Goal: Information Seeking & Learning: Find specific fact

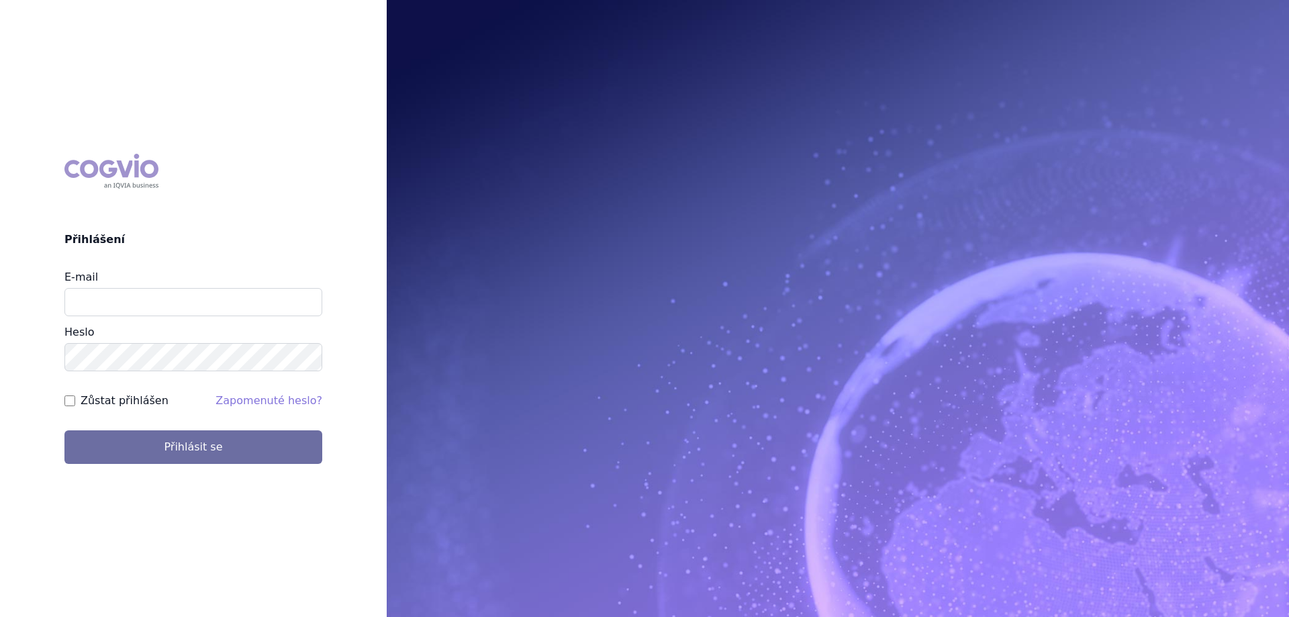
type input "jana.sipkova@vzp.cz"
click at [139, 402] on label "Zůstat přihlášen" at bounding box center [125, 401] width 88 height 16
click at [75, 402] on input "Zůstat přihlášen" at bounding box center [69, 401] width 11 height 11
checkbox input "true"
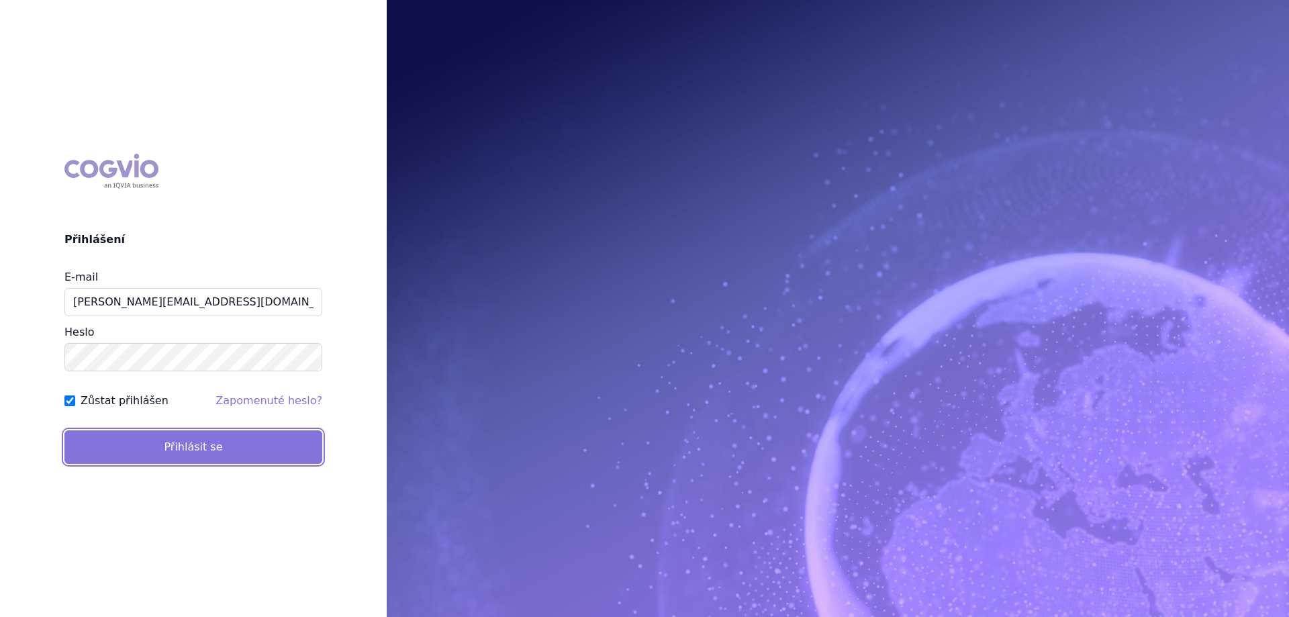
click at [135, 439] on button "Přihlásit se" at bounding box center [193, 447] width 258 height 34
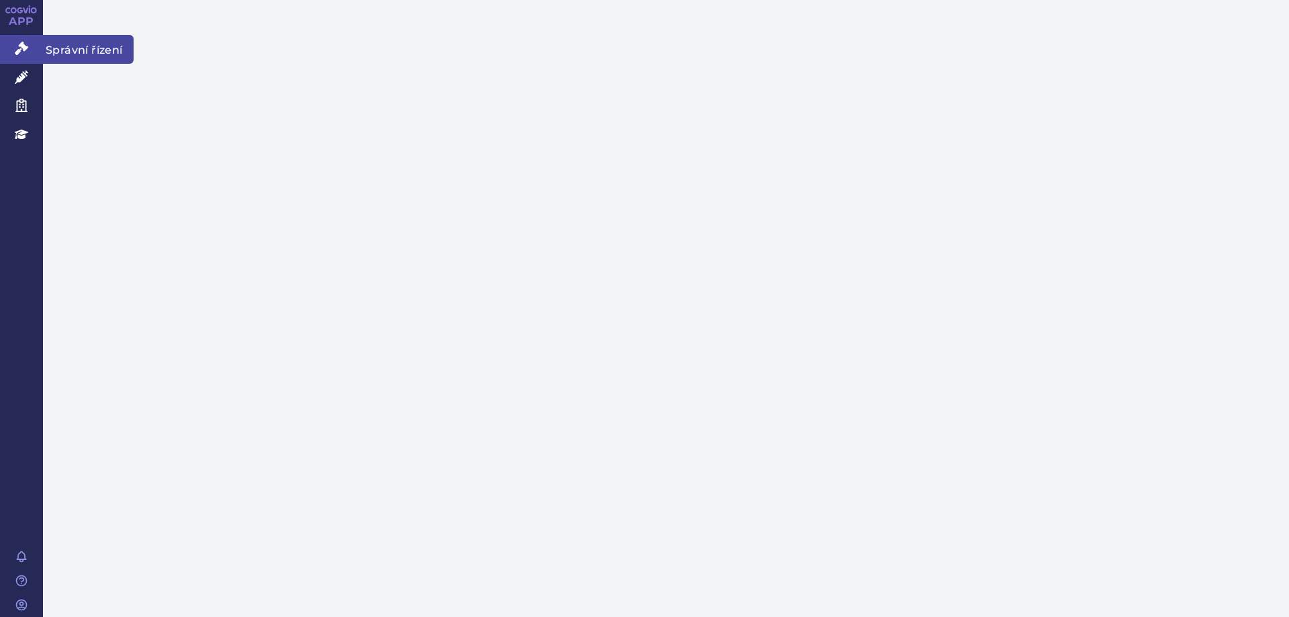
click at [15, 47] on icon at bounding box center [21, 48] width 13 height 13
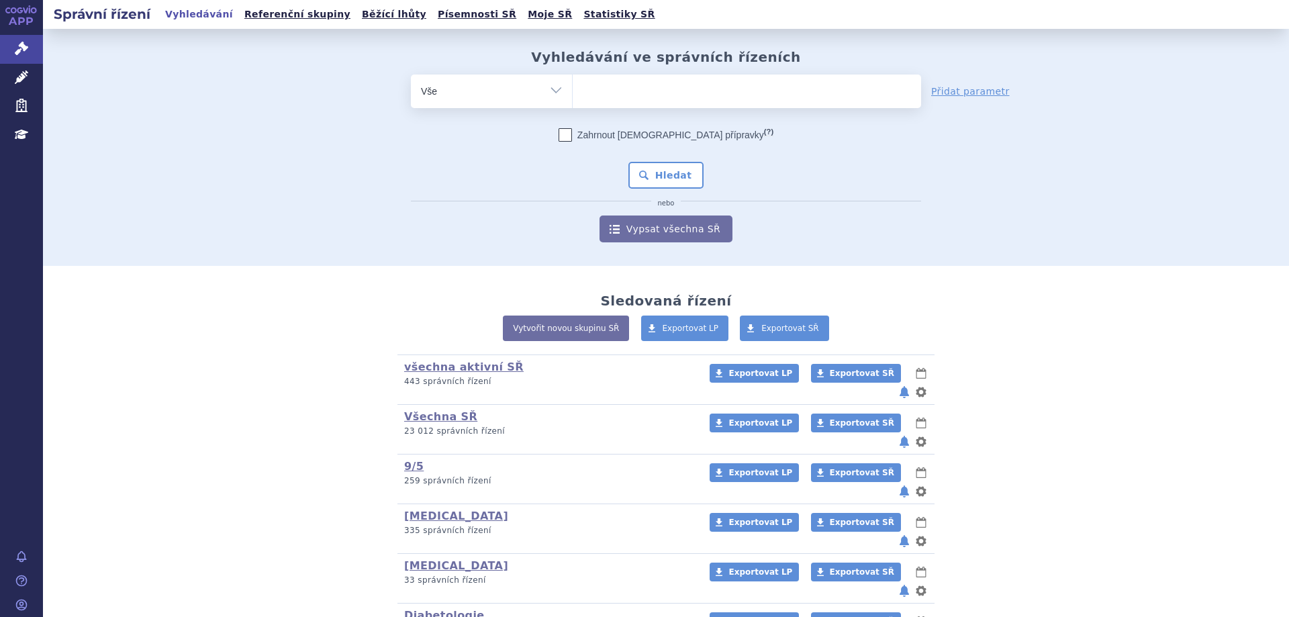
click at [484, 84] on select "Vše Spisová značka Typ SŘ Přípravek/SUKL kód Účastník/Držitel" at bounding box center [491, 90] width 161 height 30
select select "filter-atc-group"
click at [411, 75] on select "Vše Spisová značka Typ SŘ Přípravek/SUKL kód Účastník/Držitel" at bounding box center [491, 90] width 161 height 30
click at [721, 102] on ul at bounding box center [747, 89] width 349 height 28
click at [573, 102] on select at bounding box center [572, 91] width 1 height 34
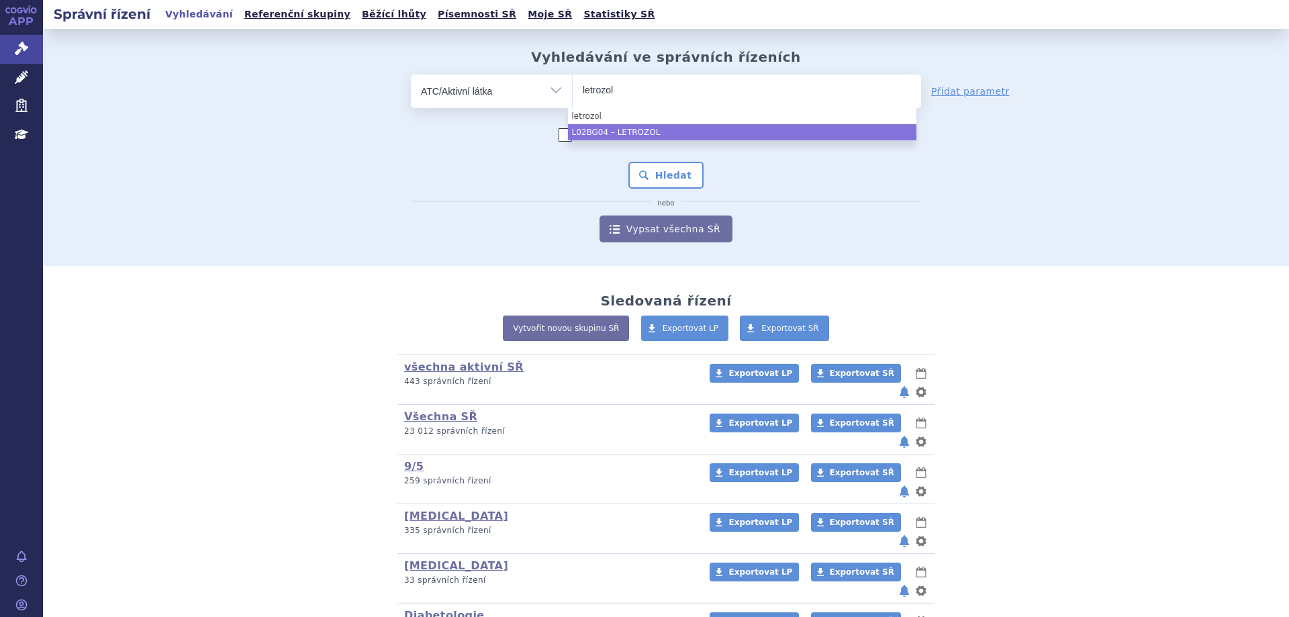
type input "letrozol"
select select "L02BG04"
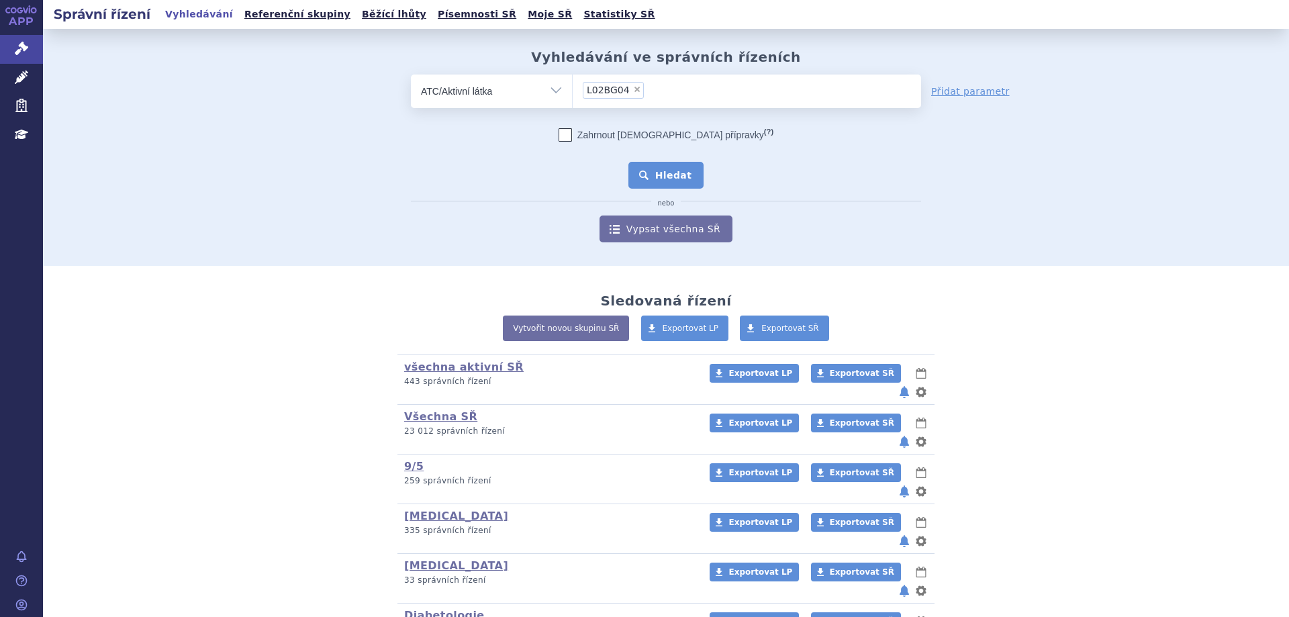
click at [656, 183] on button "Hledat" at bounding box center [667, 175] width 76 height 27
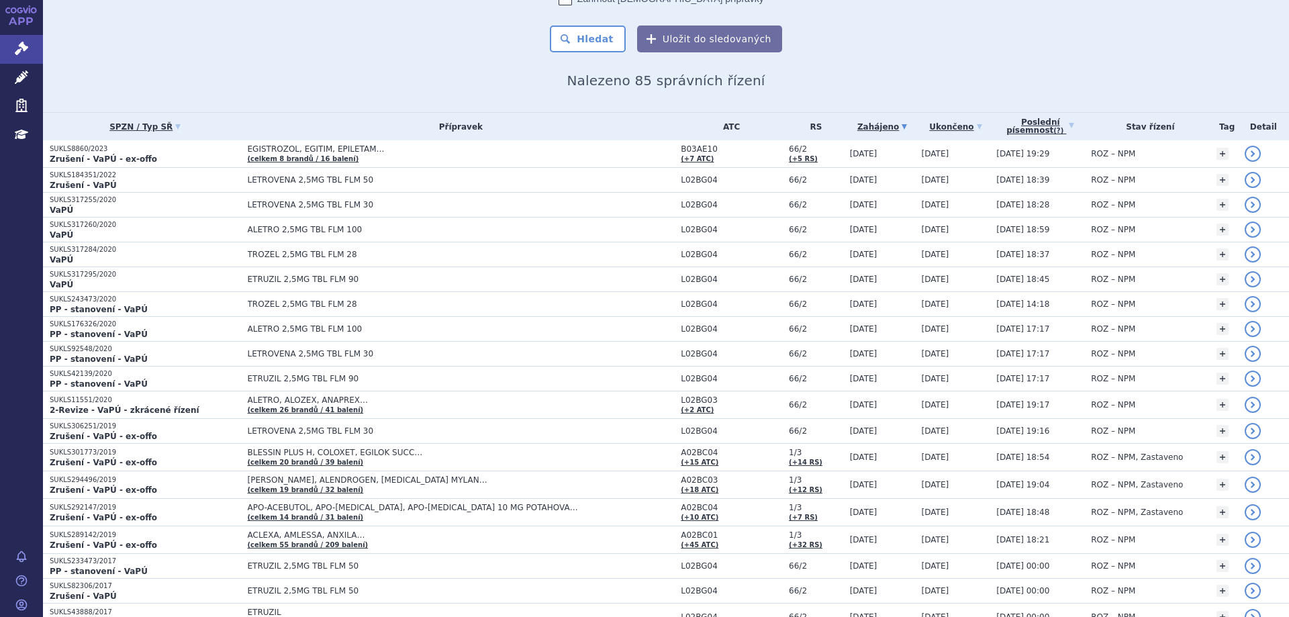
scroll to position [134, 0]
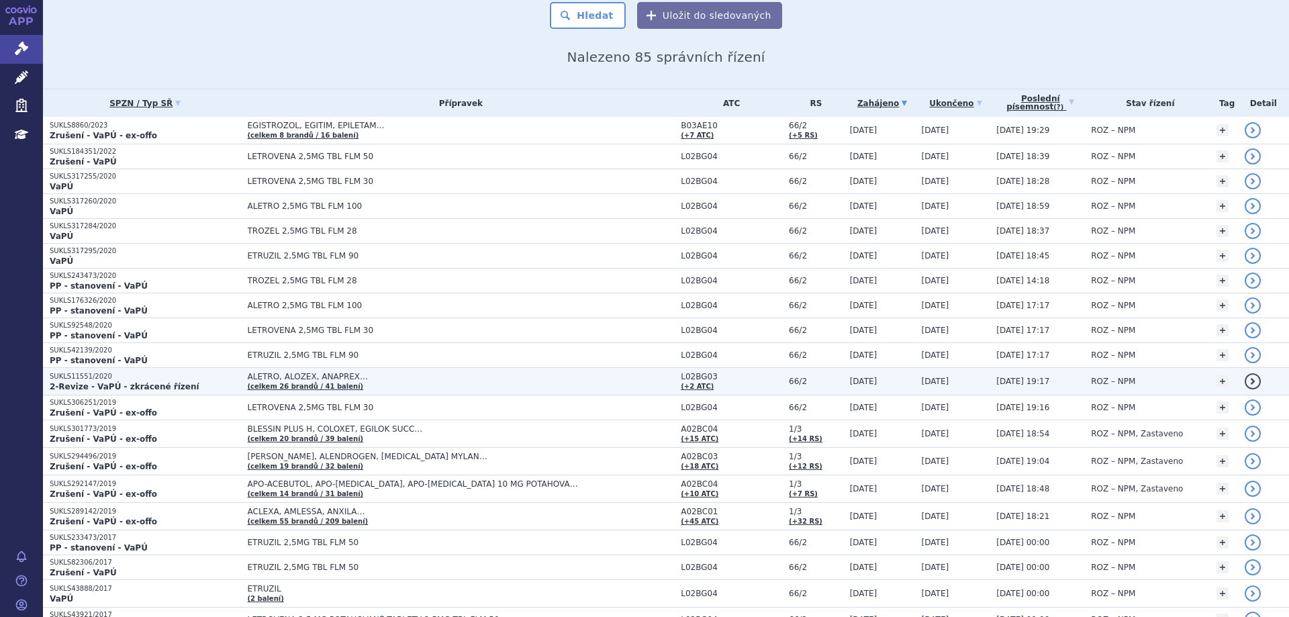
click at [71, 379] on p "SUKLS11551/2020" at bounding box center [145, 376] width 191 height 9
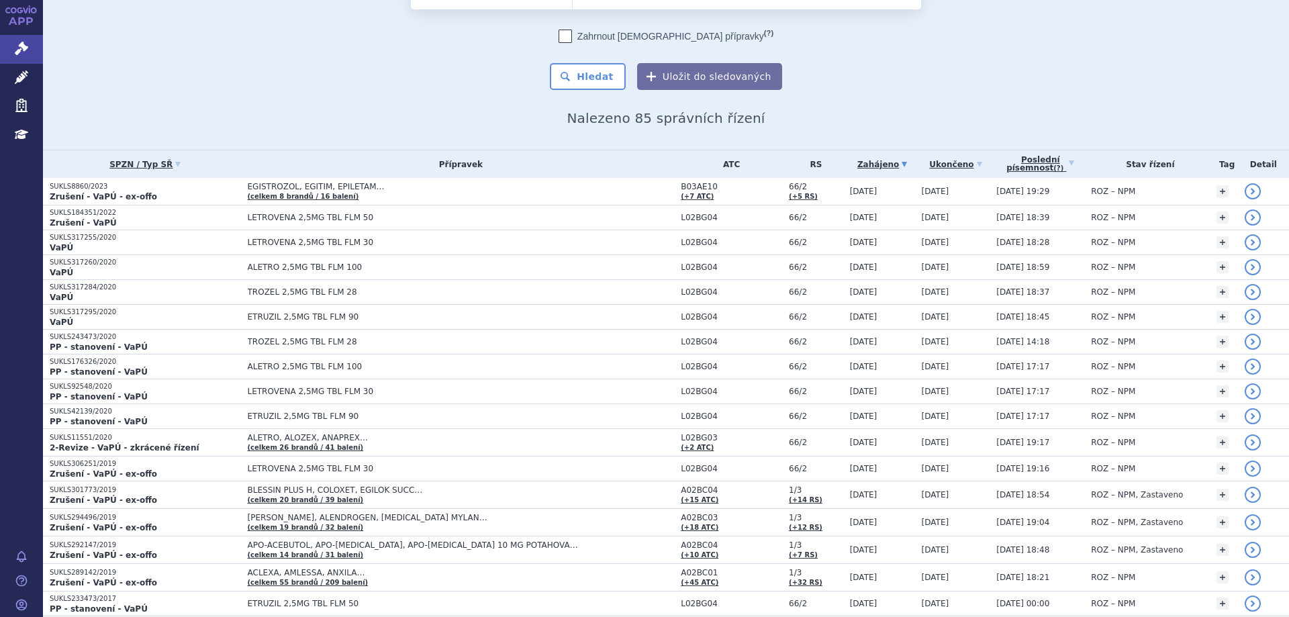
scroll to position [67, 0]
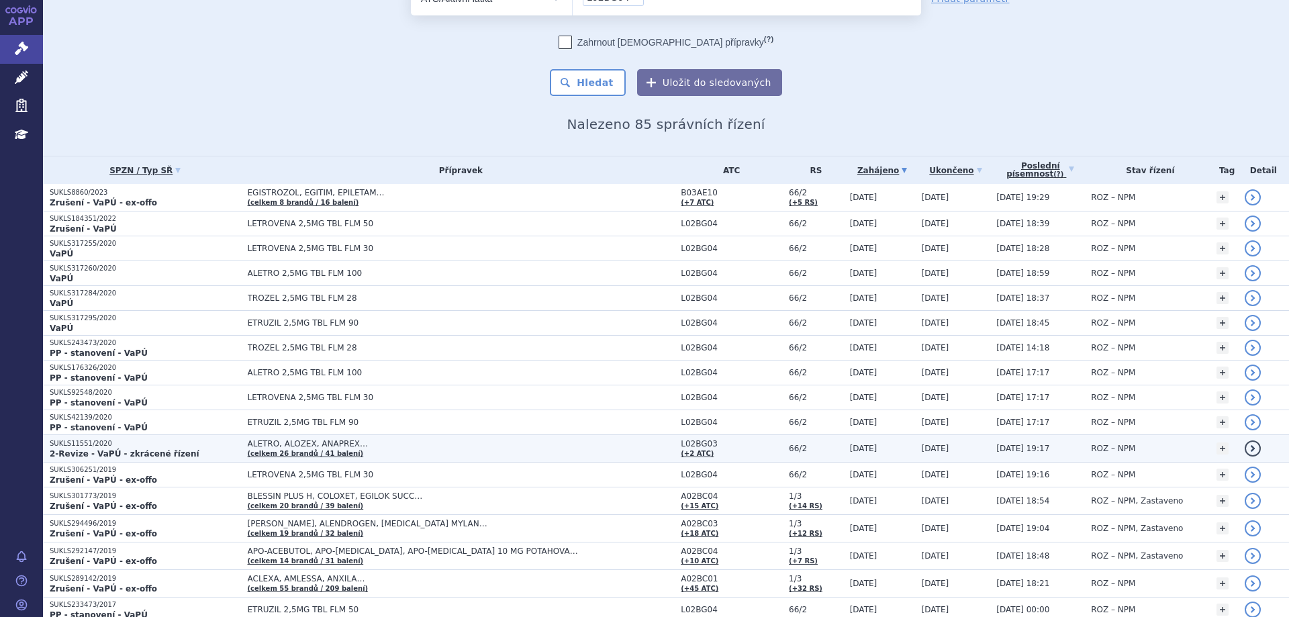
click at [83, 445] on p "SUKLS11551/2020" at bounding box center [145, 443] width 191 height 9
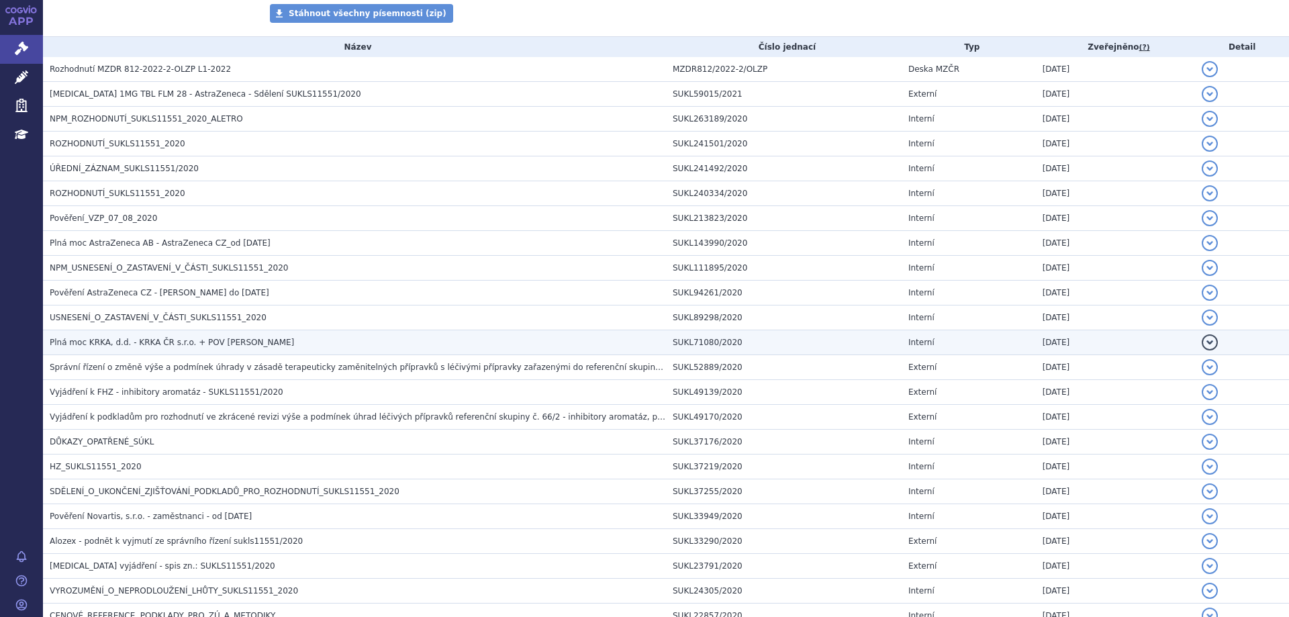
scroll to position [269, 0]
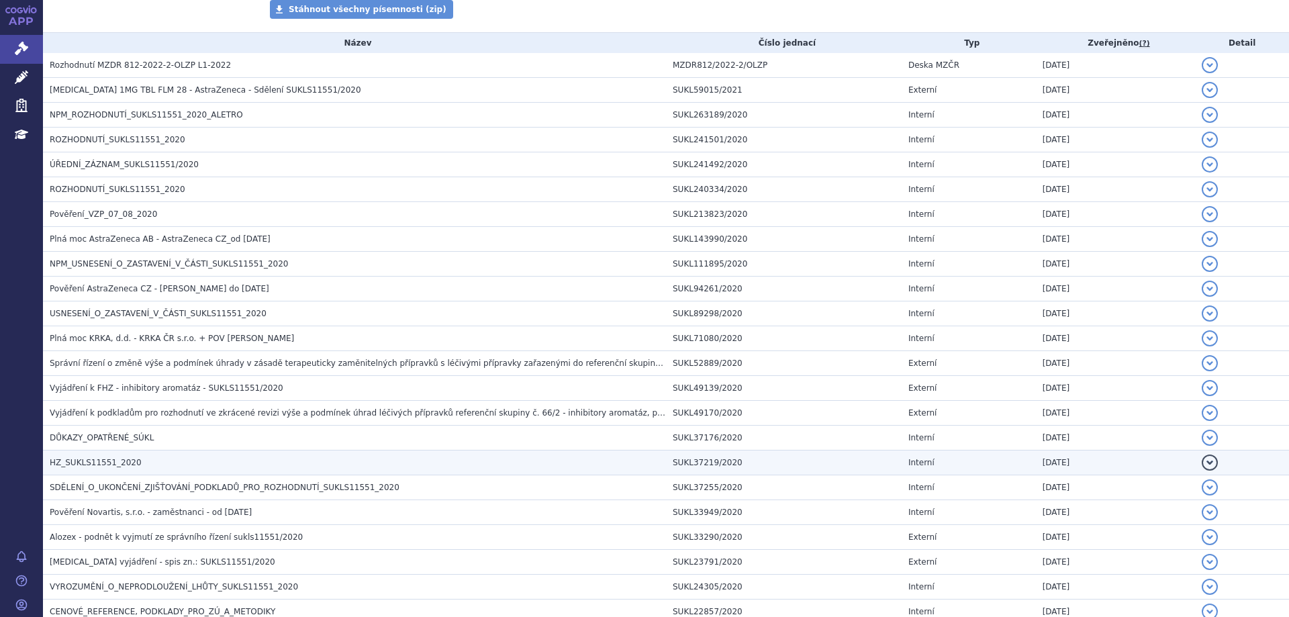
click at [108, 458] on span "HZ_SUKLS11551_2020" at bounding box center [96, 462] width 92 height 9
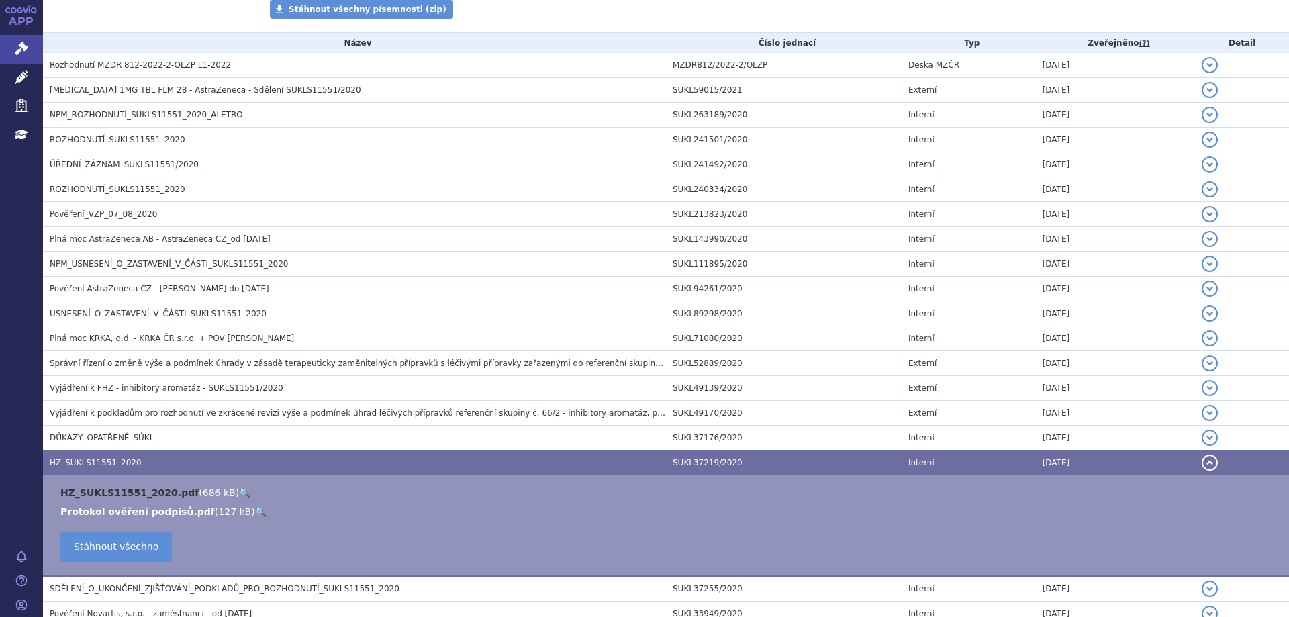
click at [113, 490] on link "HZ_SUKLS11551_2020.pdf" at bounding box center [129, 493] width 138 height 11
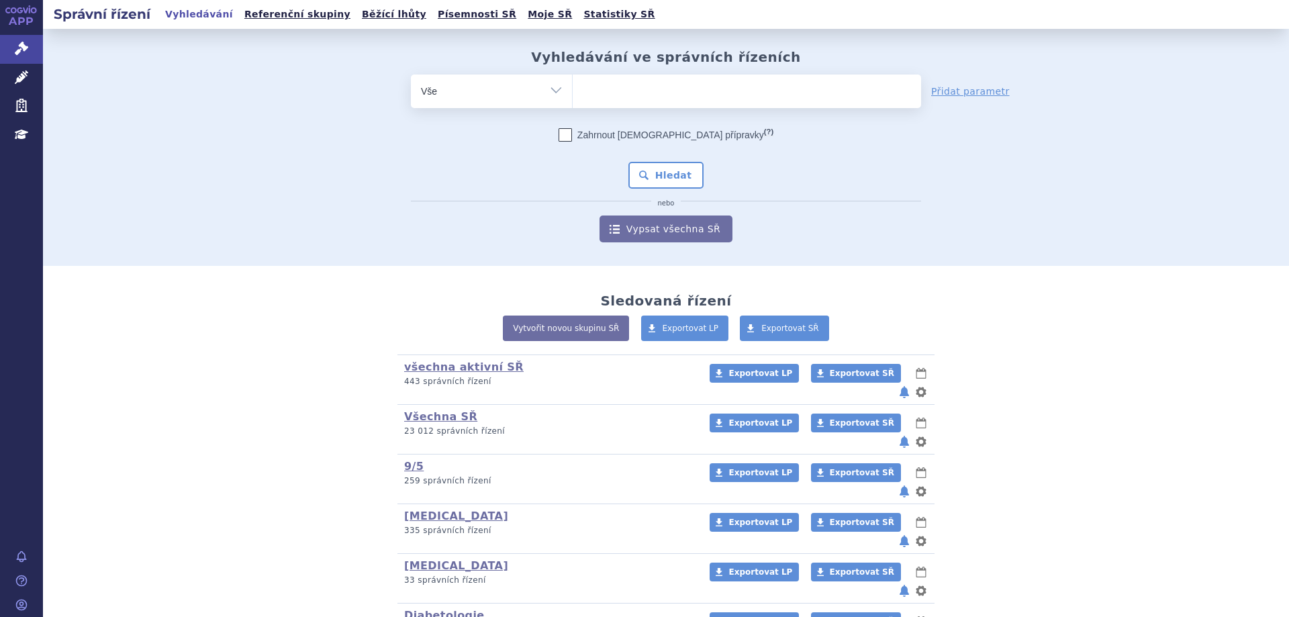
click at [716, 89] on ul at bounding box center [747, 89] width 349 height 28
click at [573, 89] on select at bounding box center [572, 91] width 1 height 34
type input "ki"
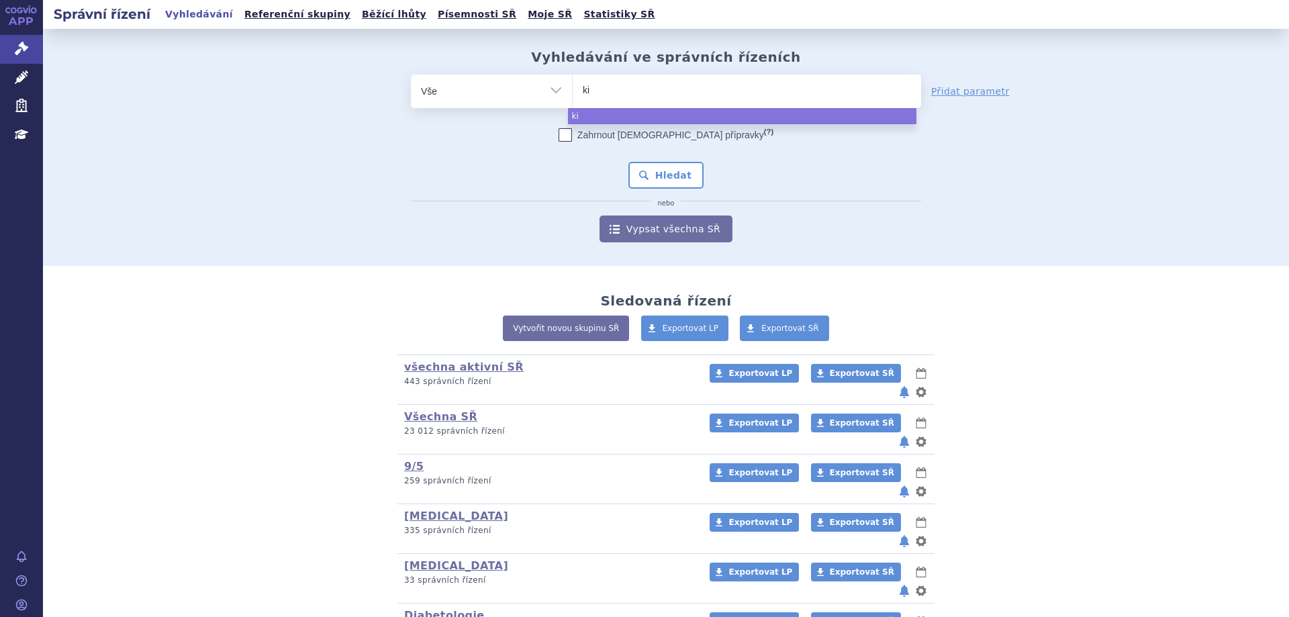
type input "kis"
type input "kisq"
type input "kisqa"
type input "kisqali"
select select "kisqali"
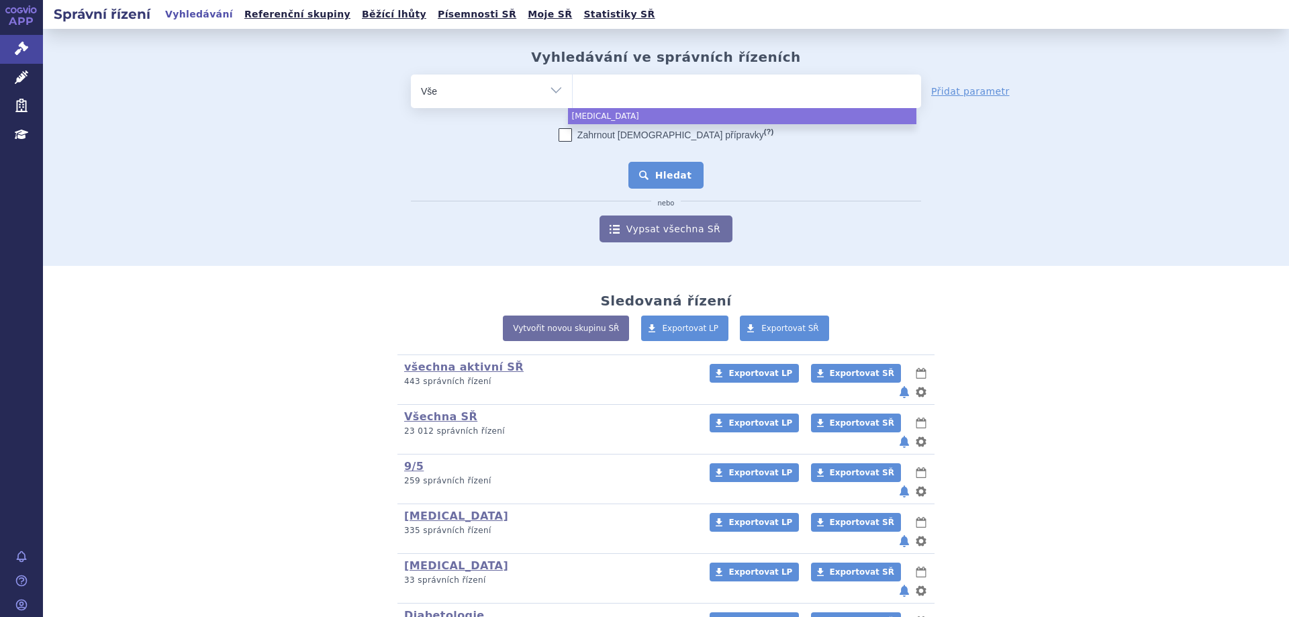
click at [649, 178] on button "Hledat" at bounding box center [667, 175] width 76 height 27
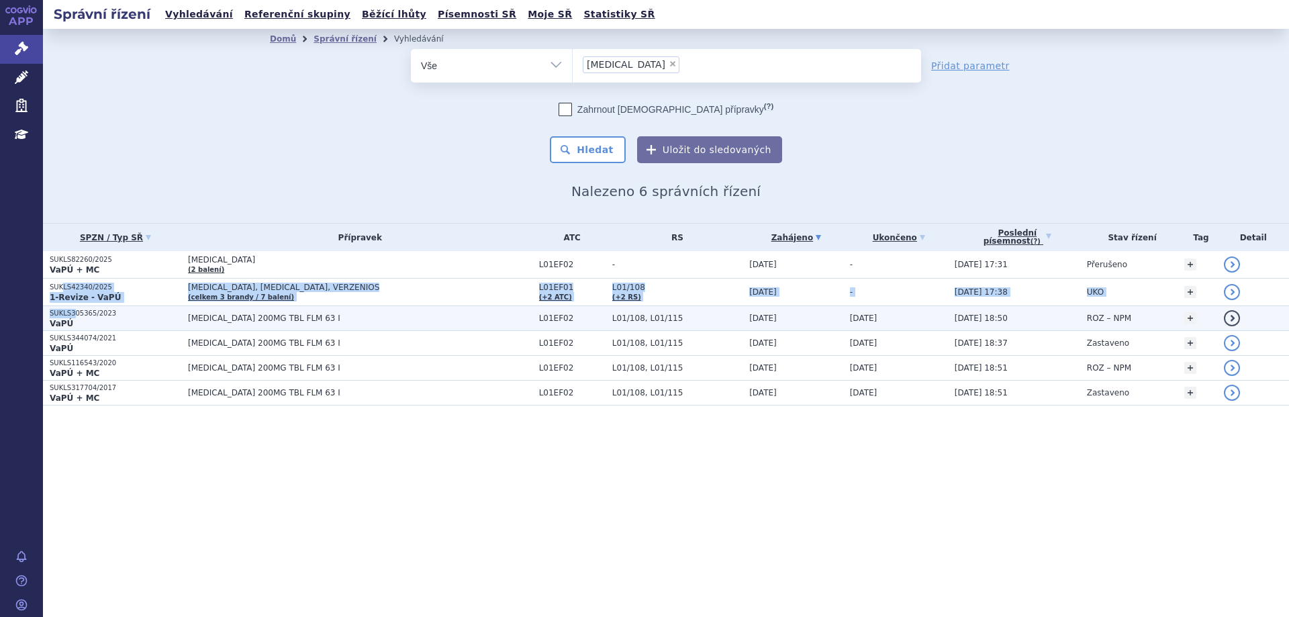
drag, startPoint x: 62, startPoint y: 285, endPoint x: 74, endPoint y: 311, distance: 28.2
click at [74, 311] on tbody "SUKLS82260/2025 VaPÚ + MC KISQALI (2 balení) L01EF02 - 05.03.2025 - +" at bounding box center [666, 328] width 1246 height 154
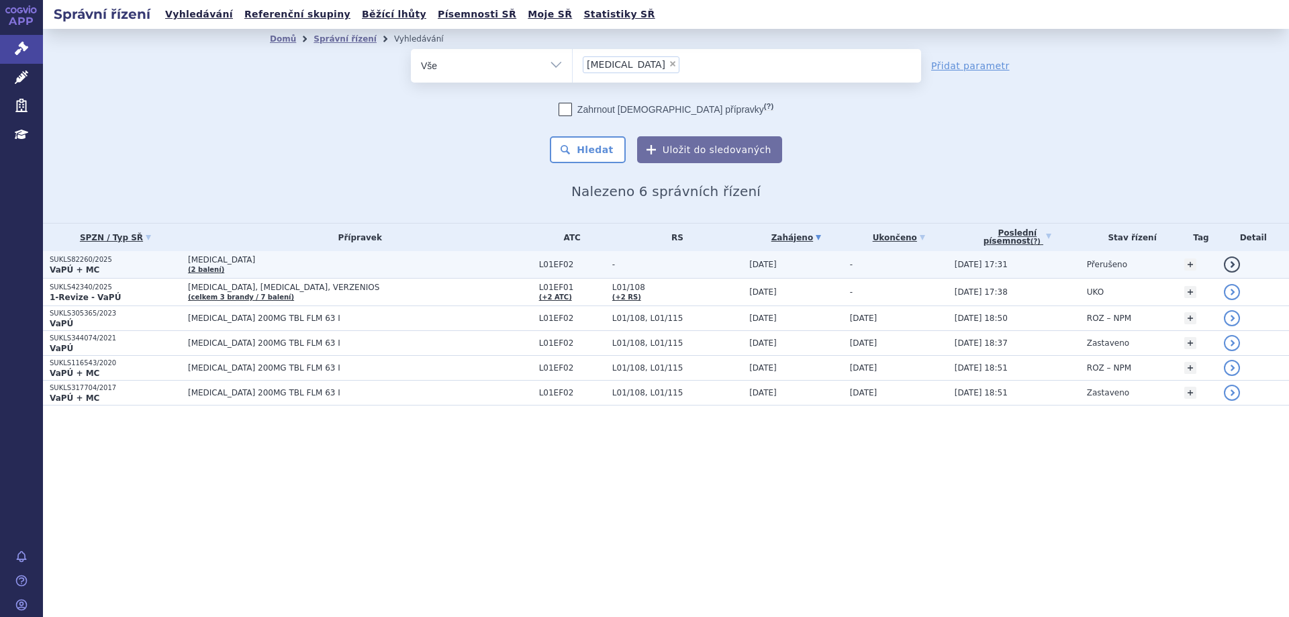
click at [72, 257] on p "SUKLS82260/2025" at bounding box center [116, 259] width 132 height 9
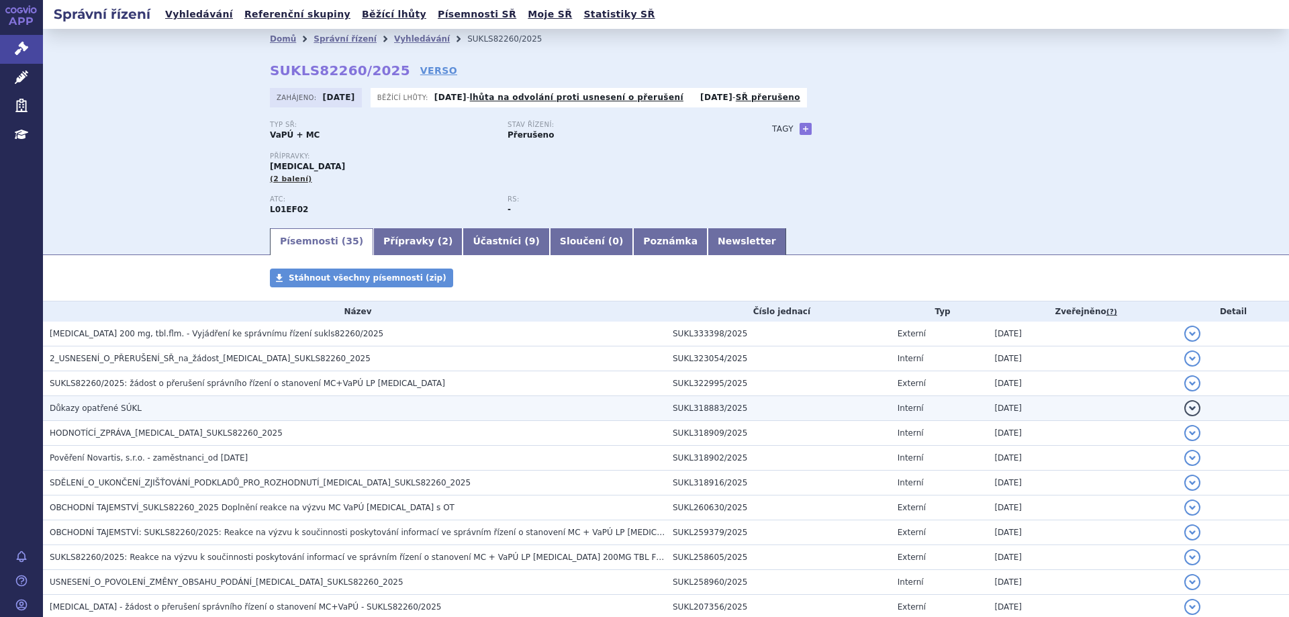
scroll to position [201, 0]
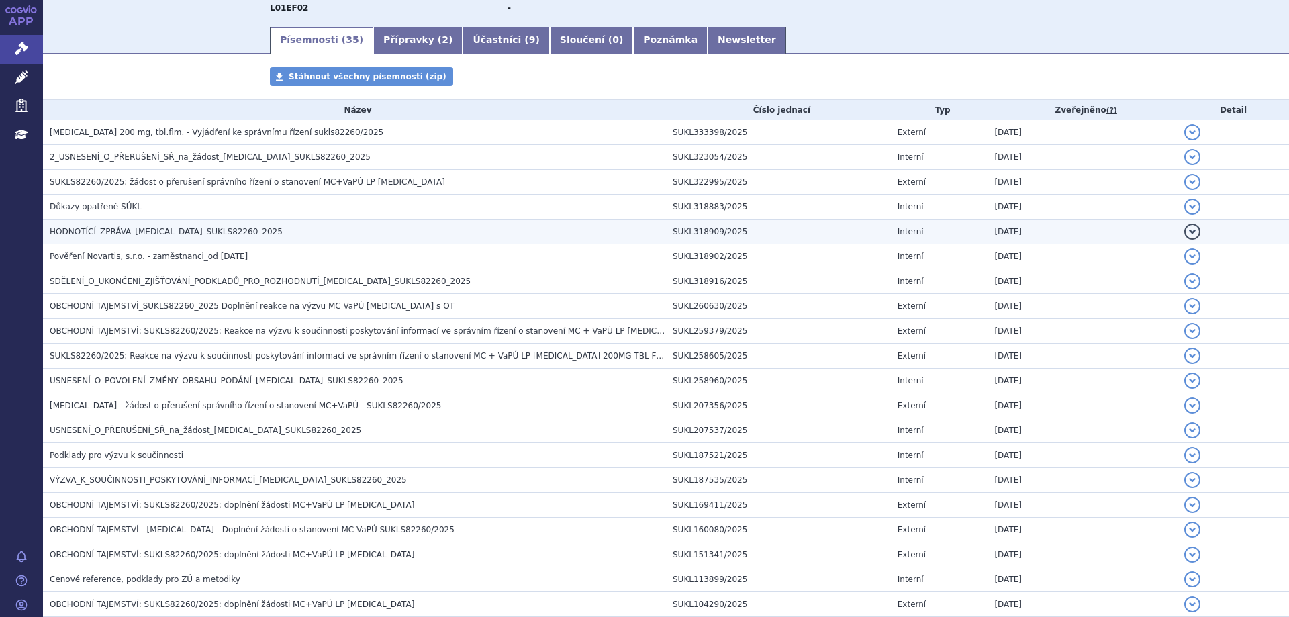
click at [105, 223] on td "HODNOTÍCÍ_ZPRÁVA_[MEDICAL_DATA]_SUKLS82260_2025" at bounding box center [354, 232] width 623 height 25
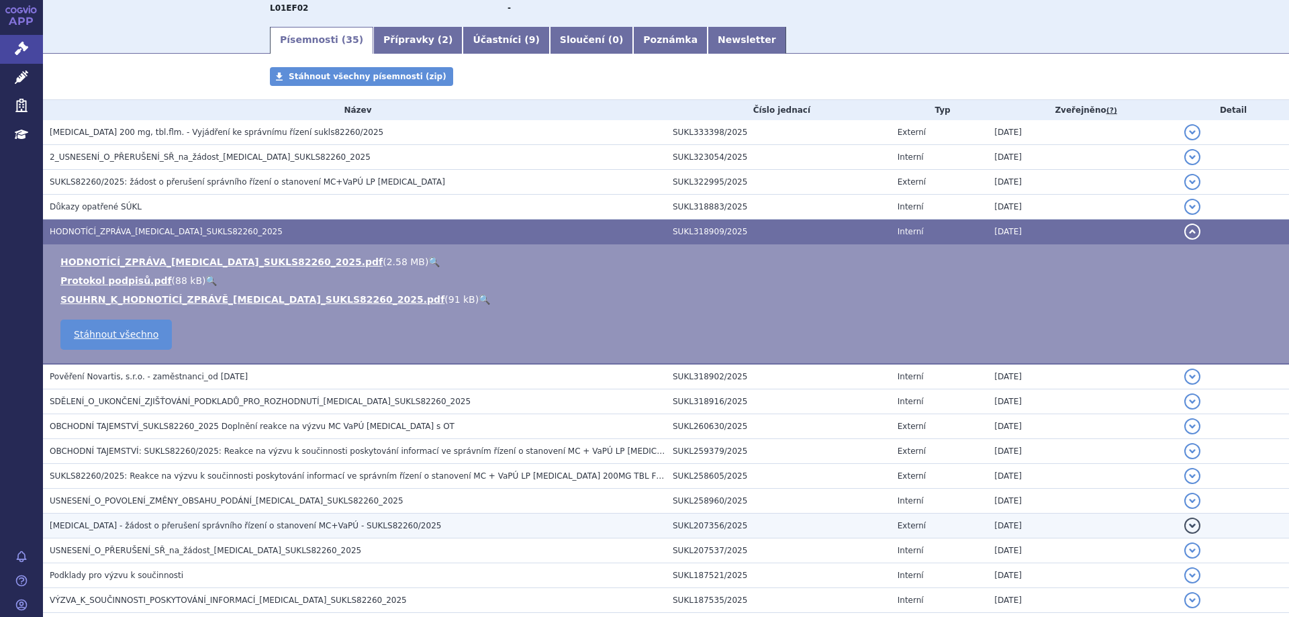
click at [205, 516] on td "[MEDICAL_DATA] - žádost o přerušení správního řízení o stanovení MC+VaPÚ - SUKL…" at bounding box center [354, 526] width 623 height 25
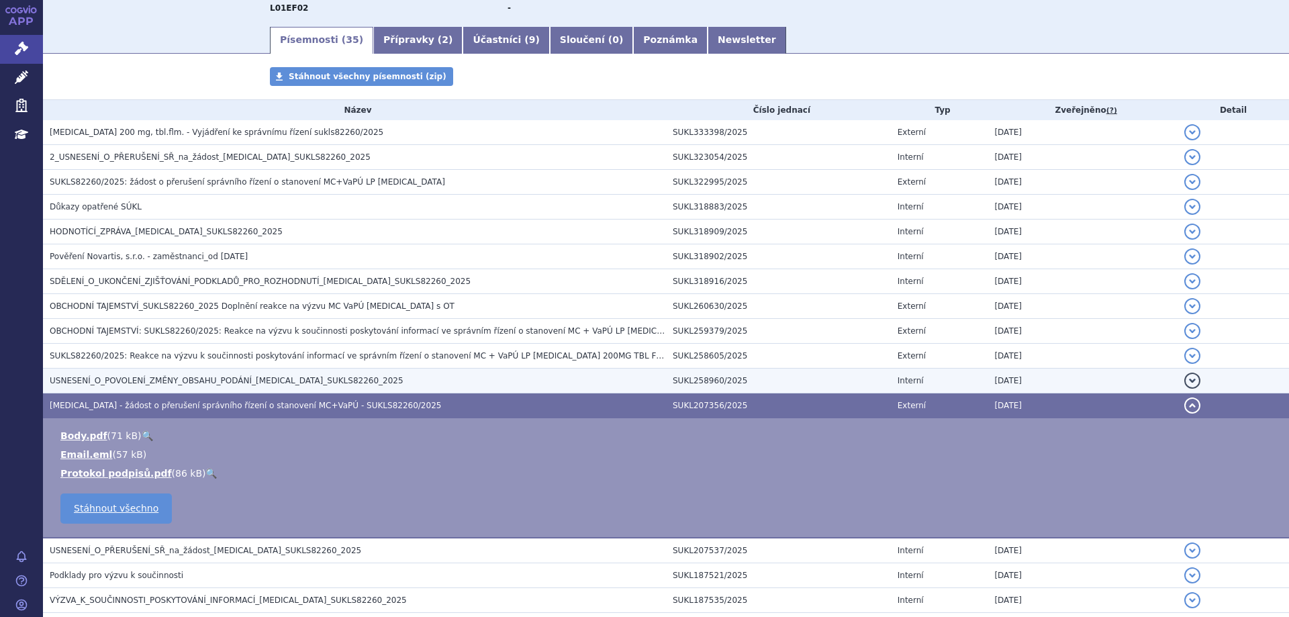
click at [206, 385] on span "USNESENÍ_O_POVOLENÍ_ZMĚNY_OBSAHU_PODÁNÍ_[MEDICAL_DATA]_SUKLS82260_2025" at bounding box center [227, 380] width 354 height 9
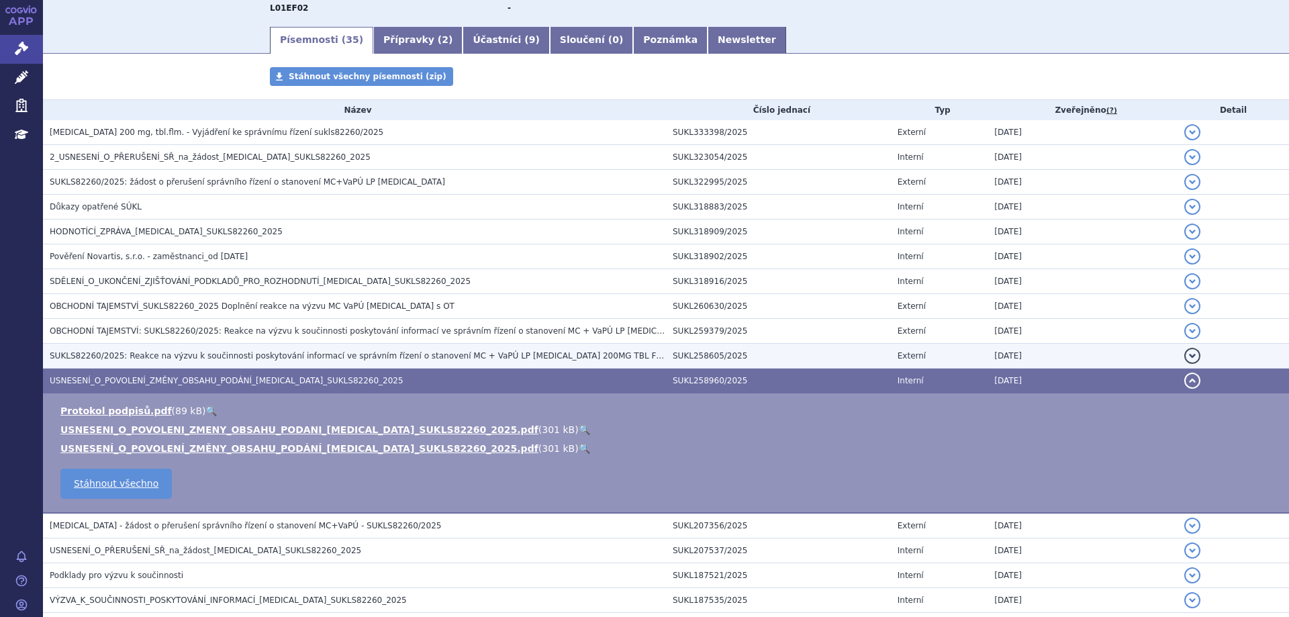
click at [213, 351] on span "SUKLS82260/2025: Reakce na výzvu k součinnosti poskytování informací ve správní…" at bounding box center [427, 355] width 754 height 9
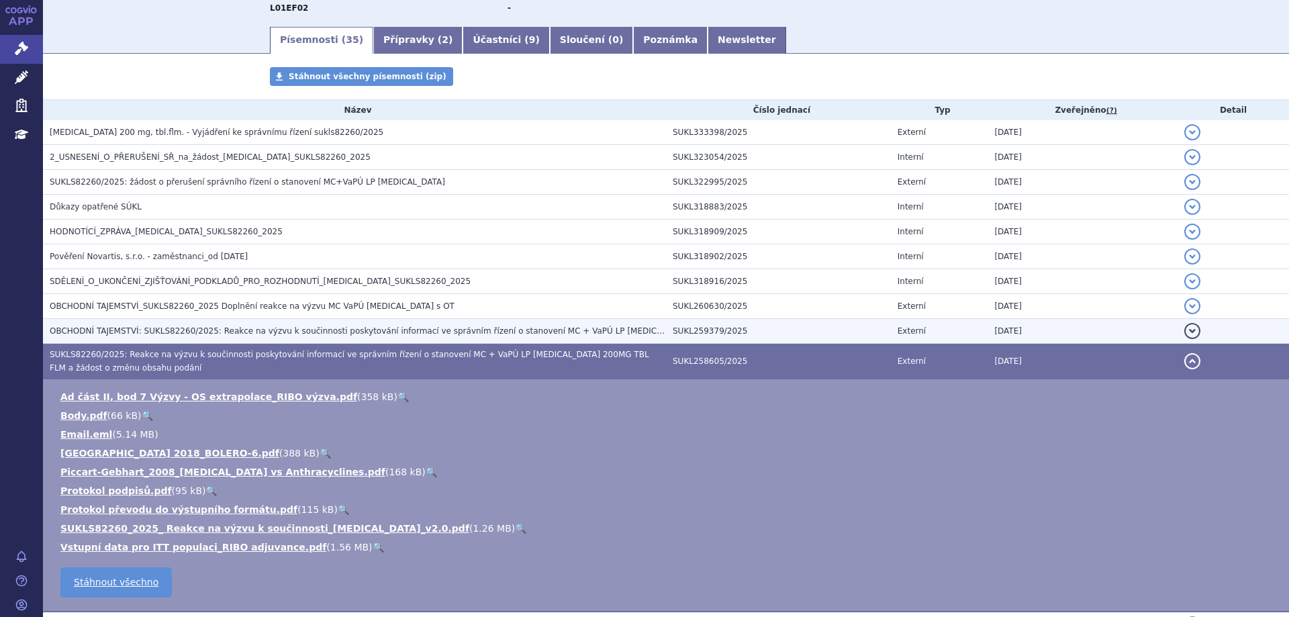
click at [213, 320] on td "OBCHODNÍ TAJEMSTVÍ: SUKLS82260/2025: Reakce na výzvu k součinnosti poskytování …" at bounding box center [354, 331] width 623 height 25
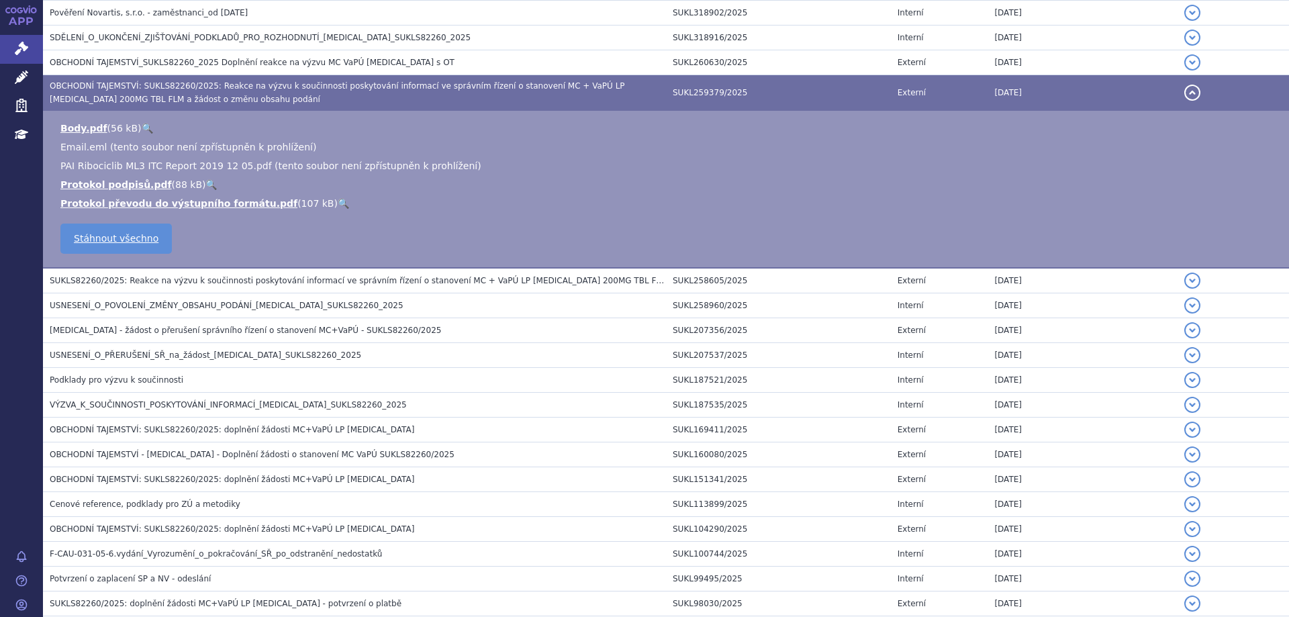
scroll to position [470, 0]
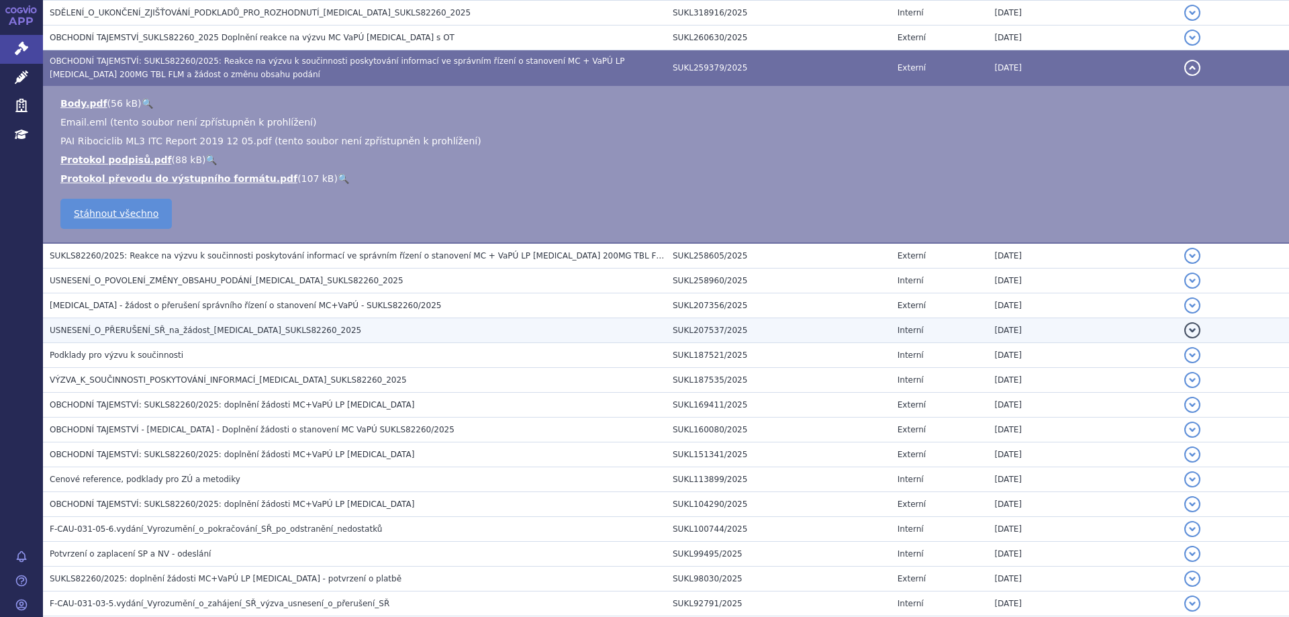
click at [201, 337] on h3 "USNESENÍ_O_PŘERUŠENÍ_SŘ_na_žádost_[MEDICAL_DATA]_SUKLS82260_2025" at bounding box center [358, 330] width 616 height 13
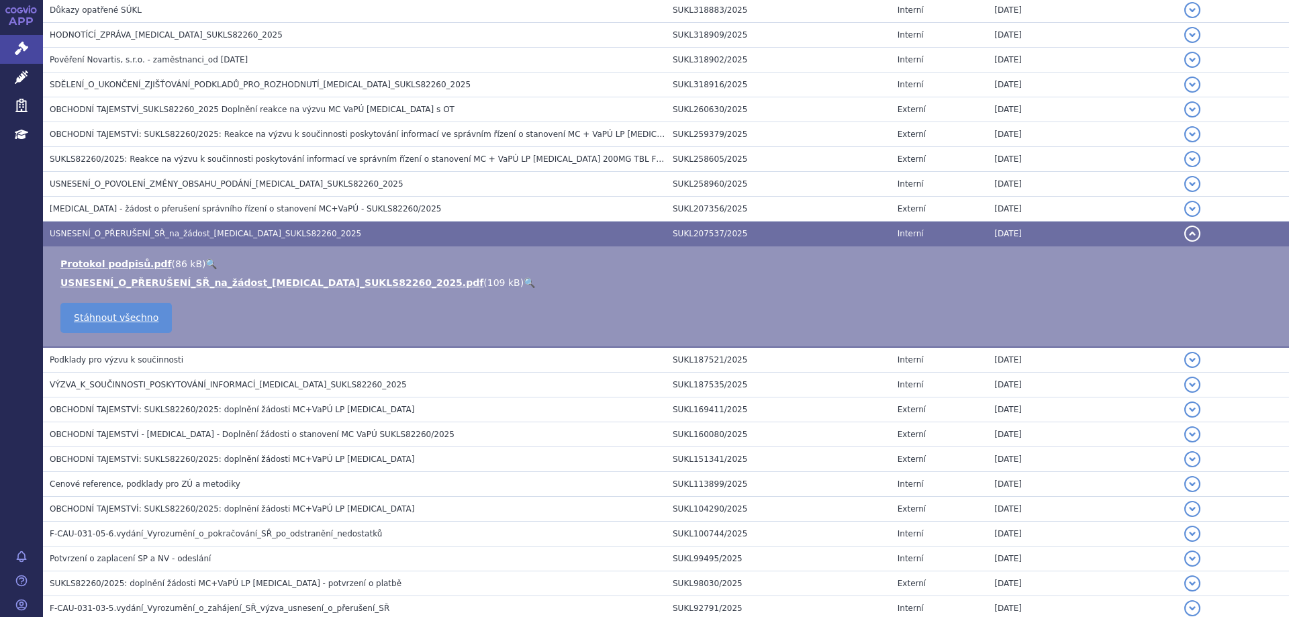
scroll to position [269, 0]
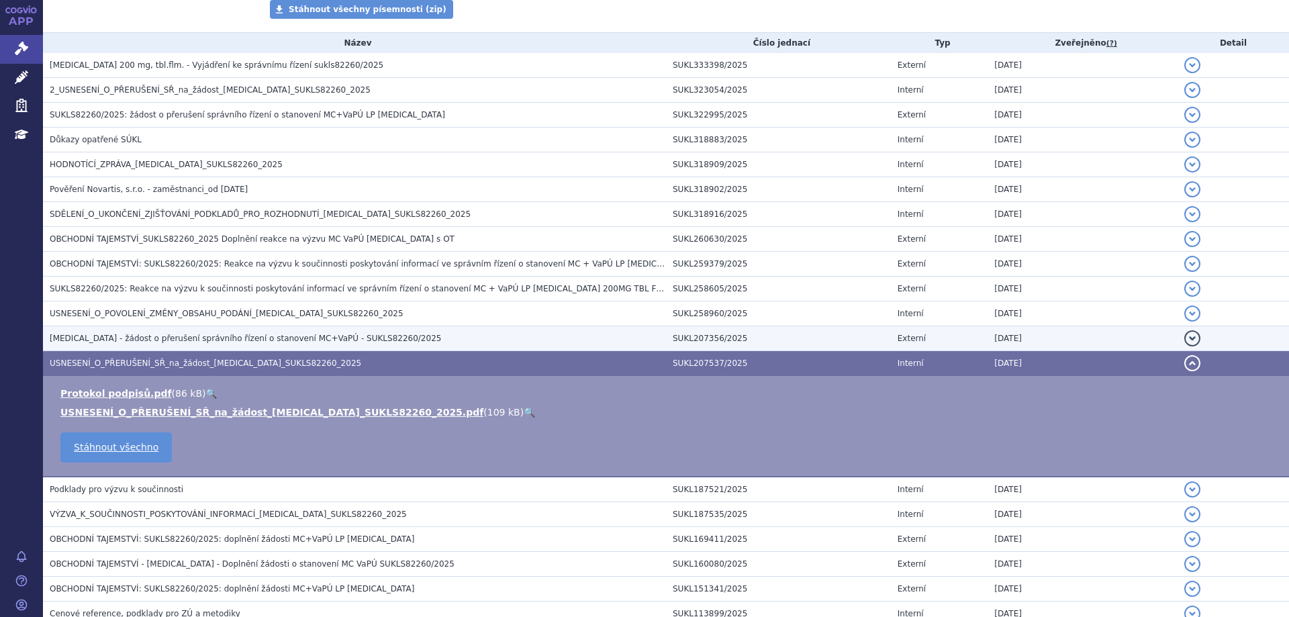
click at [191, 335] on span "[MEDICAL_DATA] - žádost o přerušení správního řízení o stanovení MC+VaPÚ - SUKL…" at bounding box center [246, 338] width 392 height 9
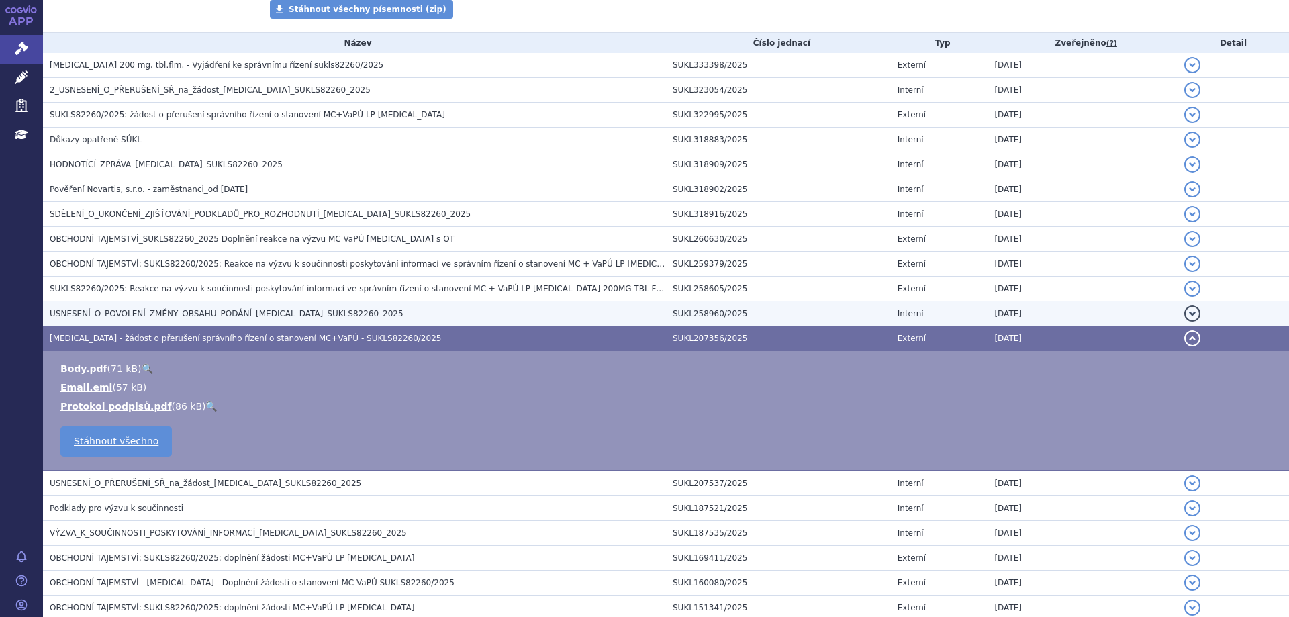
click at [191, 309] on span "USNESENÍ_O_POVOLENÍ_ZMĚNY_OBSAHU_PODÁNÍ_[MEDICAL_DATA]_SUKLS82260_2025" at bounding box center [227, 313] width 354 height 9
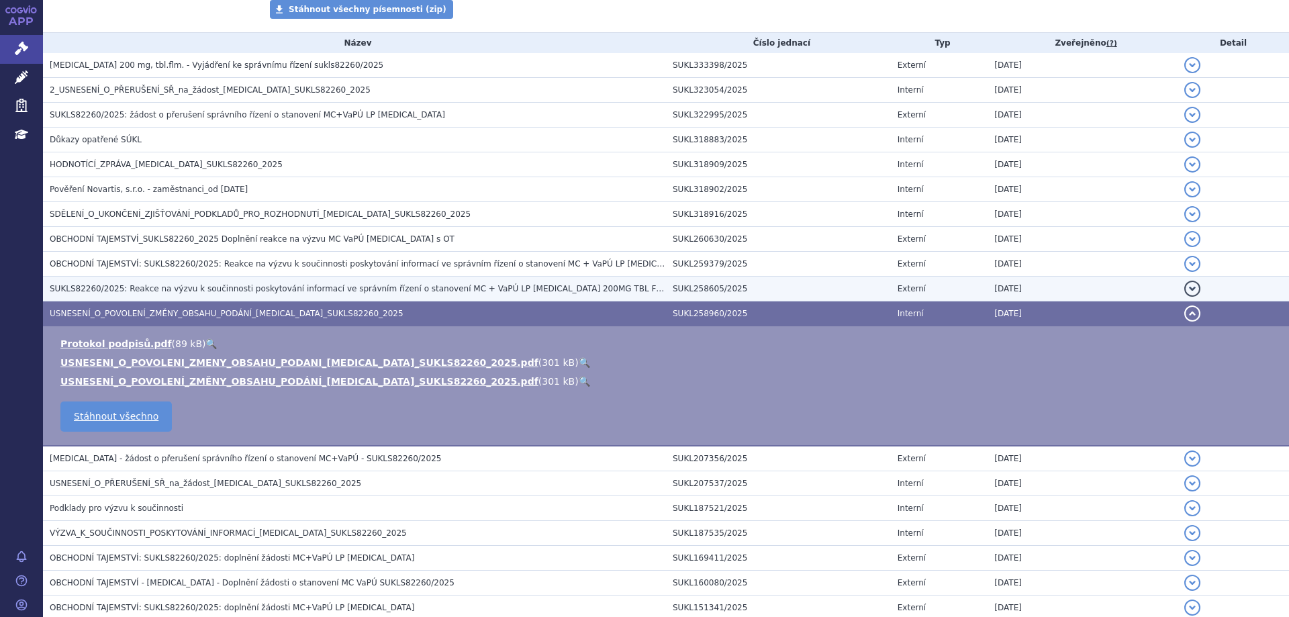
click at [167, 284] on span "SUKLS82260/2025: Reakce na výzvu k součinnosti poskytování informací ve správní…" at bounding box center [427, 288] width 754 height 9
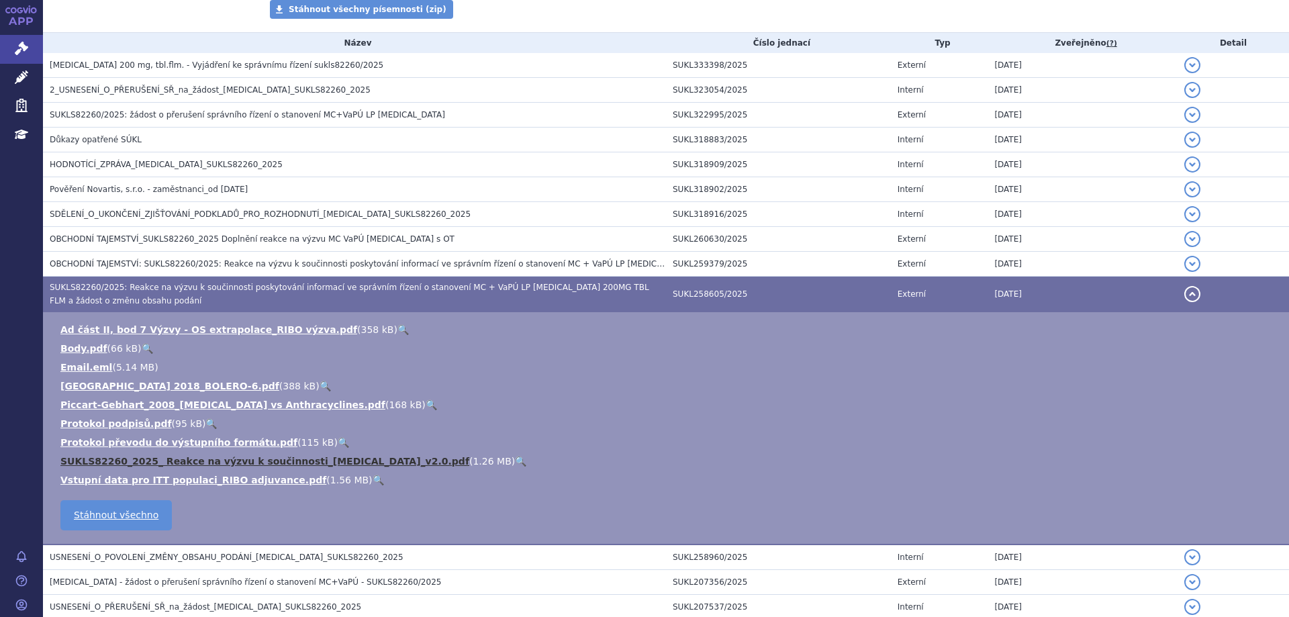
click at [207, 461] on link "SUKLS82260_2025_ Reakce na výzvu k součinnosti_[MEDICAL_DATA]_v2.0.pdf" at bounding box center [264, 461] width 409 height 11
